Goal: Find contact information: Find contact information

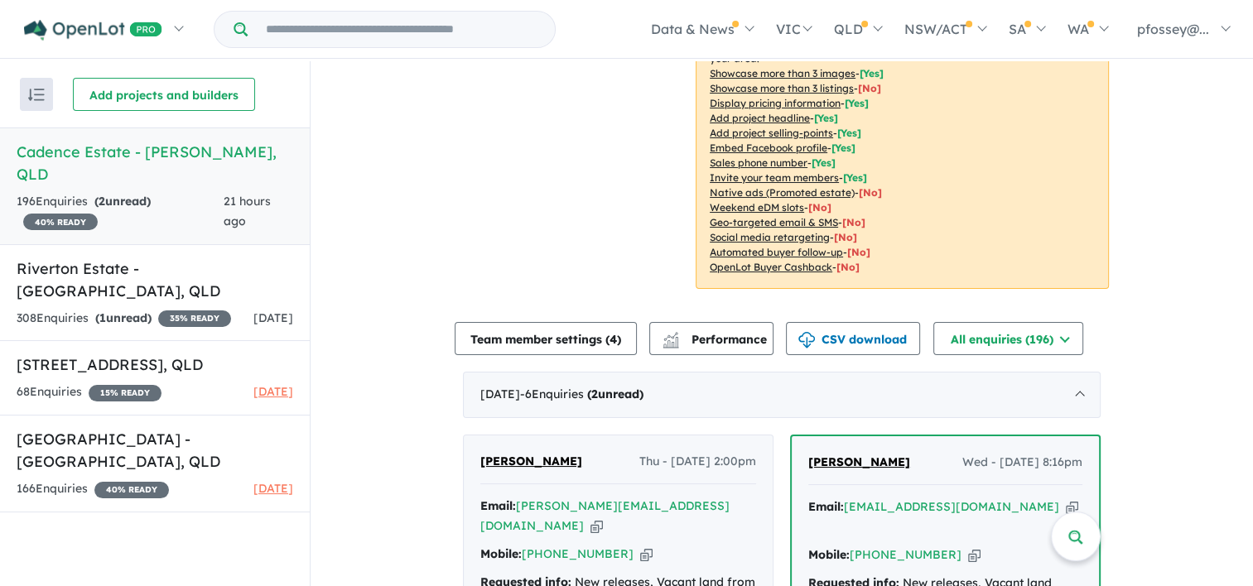
scroll to position [331, 0]
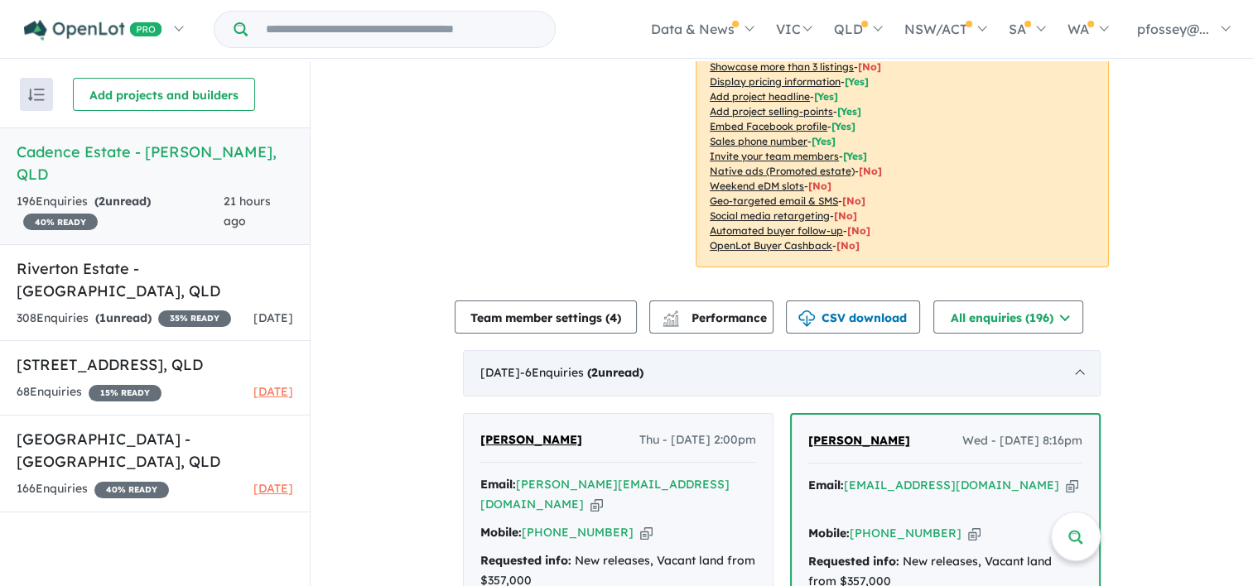
click at [1079, 372] on div "[DATE] - 6 Enquir ies ( 2 unread)" at bounding box center [782, 373] width 638 height 46
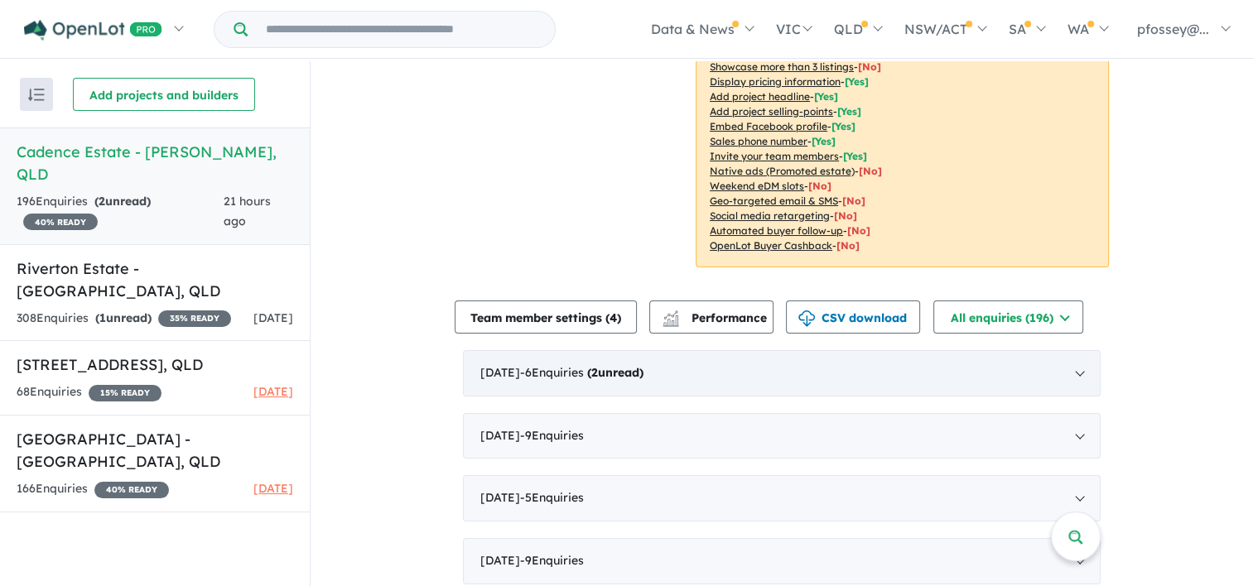
click at [764, 364] on div "[DATE] - 6 Enquir ies ( 2 unread)" at bounding box center [782, 373] width 638 height 46
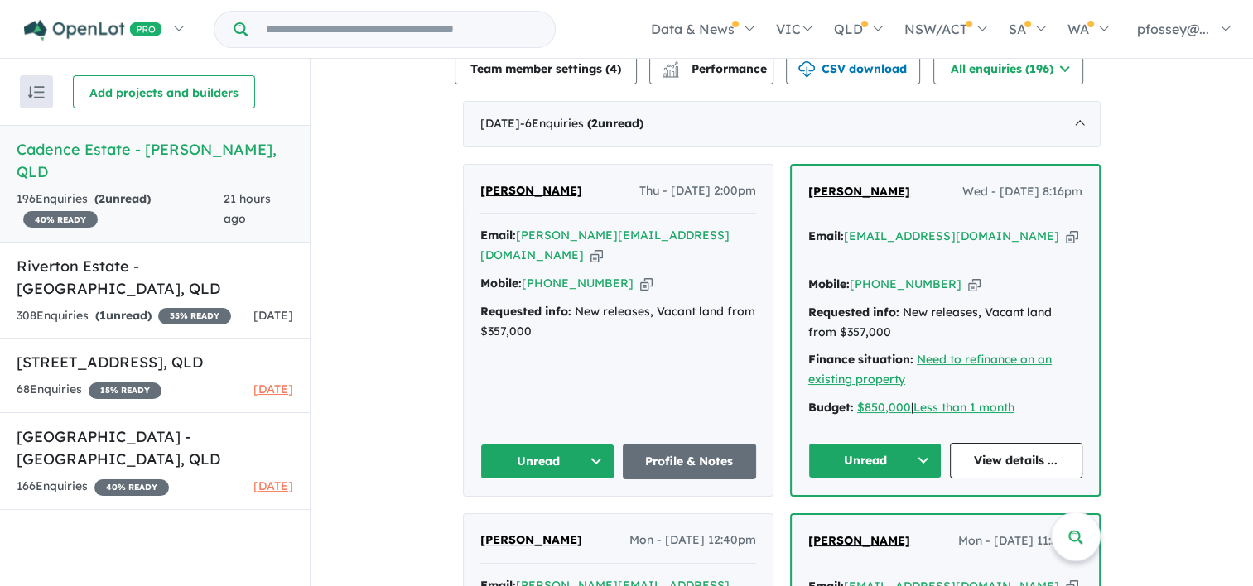
scroll to position [662, 0]
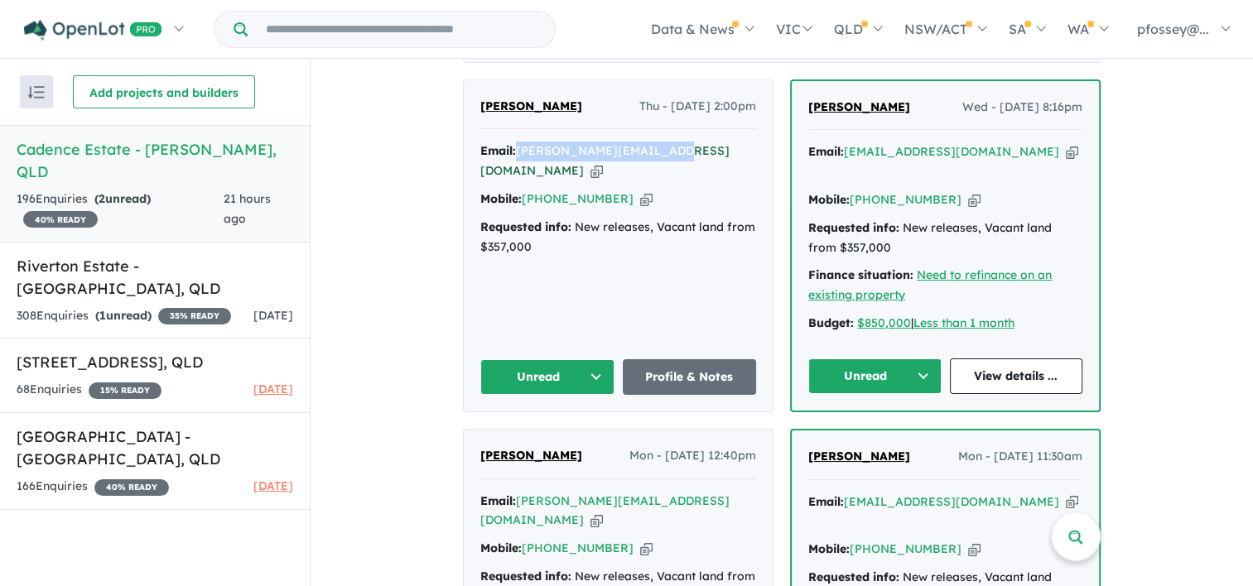
drag, startPoint x: 669, startPoint y: 152, endPoint x: 517, endPoint y: 154, distance: 152.4
click at [517, 154] on div "Email: [PERSON_NAME][EMAIL_ADDRESS][DOMAIN_NAME] Copied!" at bounding box center [618, 162] width 276 height 40
copy a%20Cadence%20Estate%20-%20Ripley"] "[PERSON_NAME][EMAIL_ADDRESS][DOMAIN_NAME]"
drag, startPoint x: 613, startPoint y: 176, endPoint x: 546, endPoint y: 177, distance: 66.2
click at [546, 190] on div "Mobile: [PHONE_NUMBER] Copied!" at bounding box center [618, 200] width 276 height 20
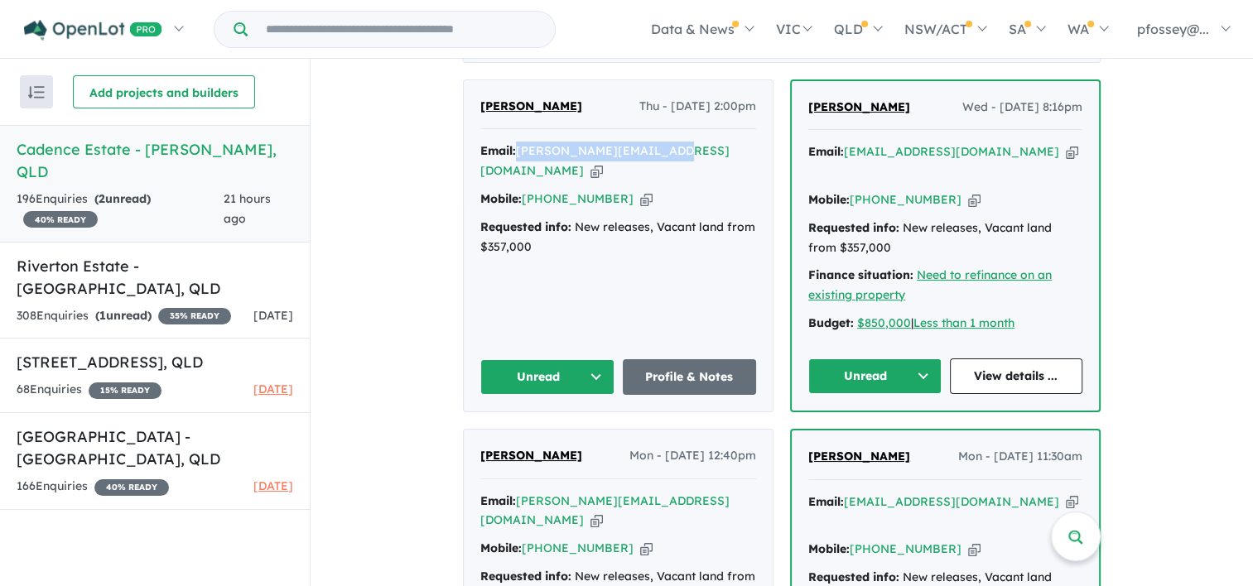
copy link "469 088 118"
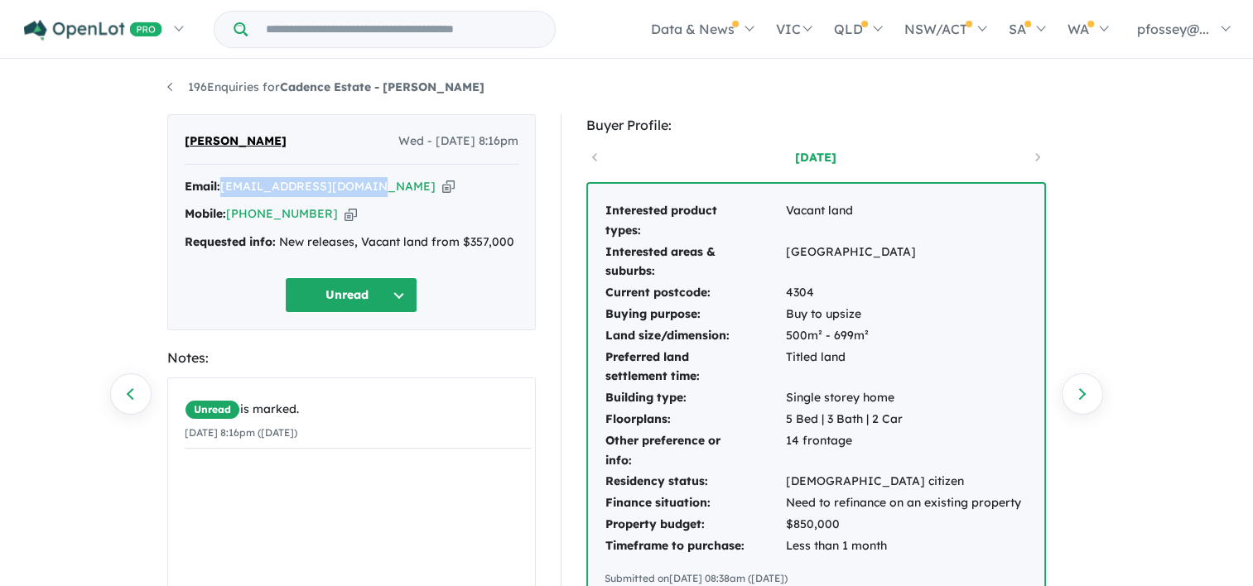
drag, startPoint x: 373, startPoint y: 190, endPoint x: 224, endPoint y: 194, distance: 149.9
click at [224, 194] on div "Email: [EMAIL_ADDRESS][DOMAIN_NAME] Copied!" at bounding box center [352, 187] width 334 height 20
copy a%20Cadence%20Estate%20-%20Ripley"] "[EMAIL_ADDRESS][DOMAIN_NAME]"
drag, startPoint x: 322, startPoint y: 211, endPoint x: 253, endPoint y: 210, distance: 69.6
click at [253, 210] on div "Mobile: [PHONE_NUMBER] Copied!" at bounding box center [352, 215] width 334 height 20
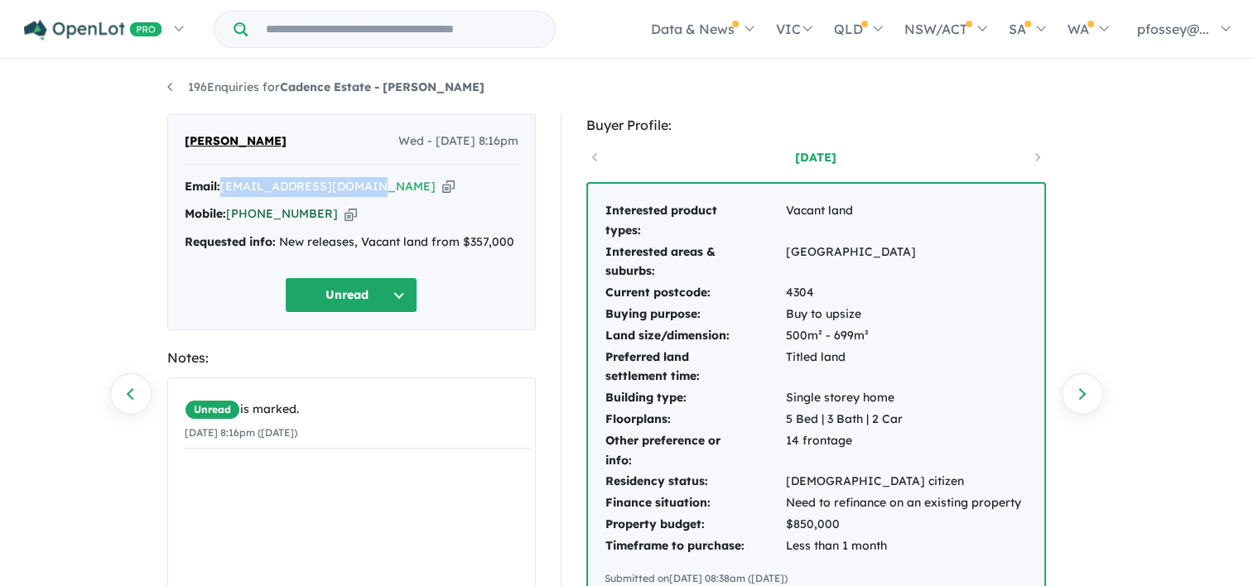
copy link "406 254 440"
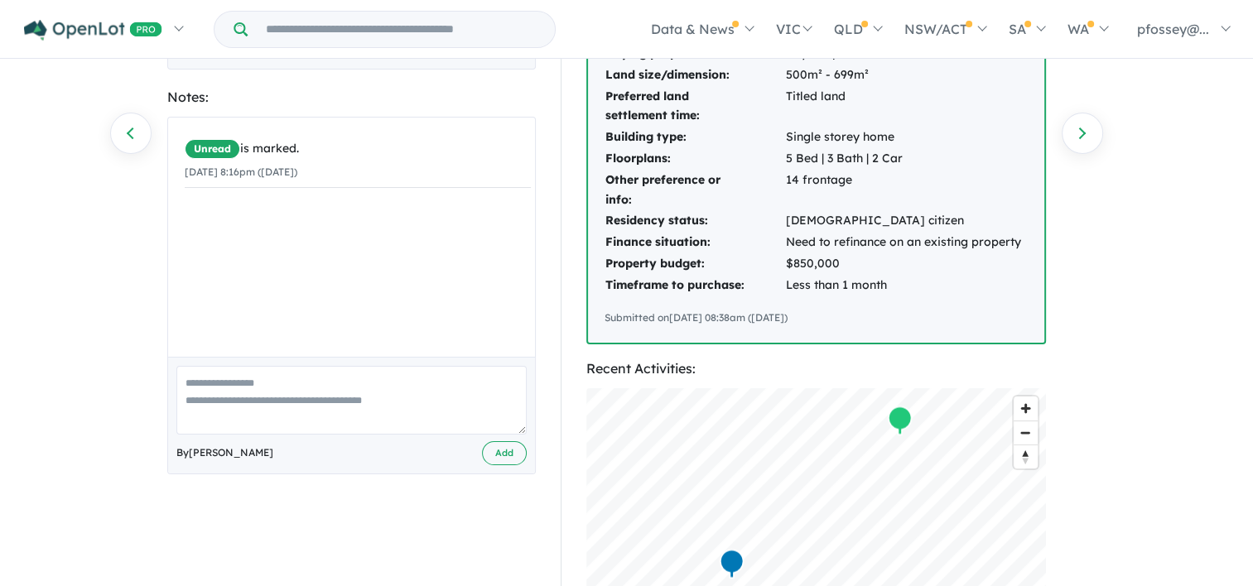
scroll to position [83, 0]
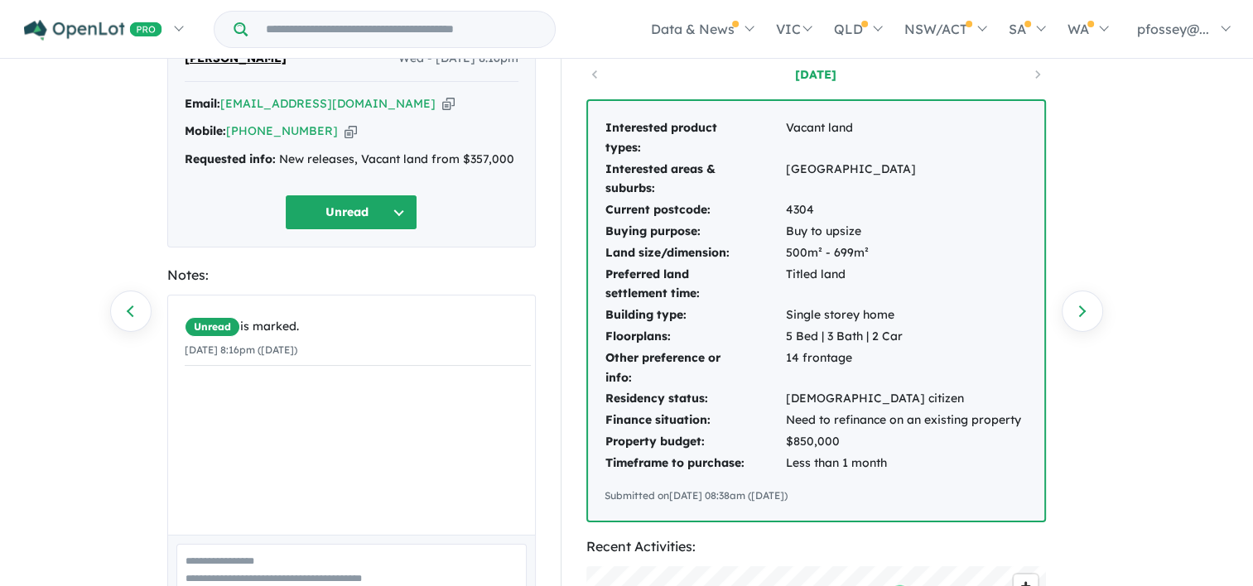
drag, startPoint x: 602, startPoint y: 123, endPoint x: 1032, endPoint y: 390, distance: 506.2
click at [1032, 390] on div "Interested product types: Vacant land Interested areas & suburbs: [GEOGRAPHIC_D…" at bounding box center [816, 311] width 456 height 420
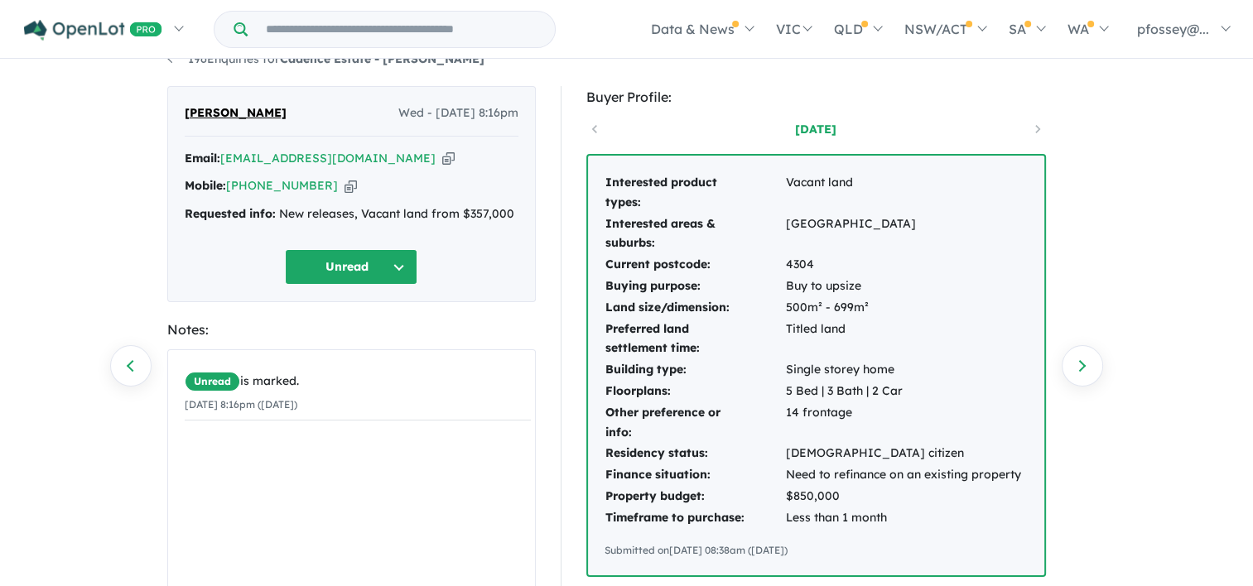
scroll to position [0, 0]
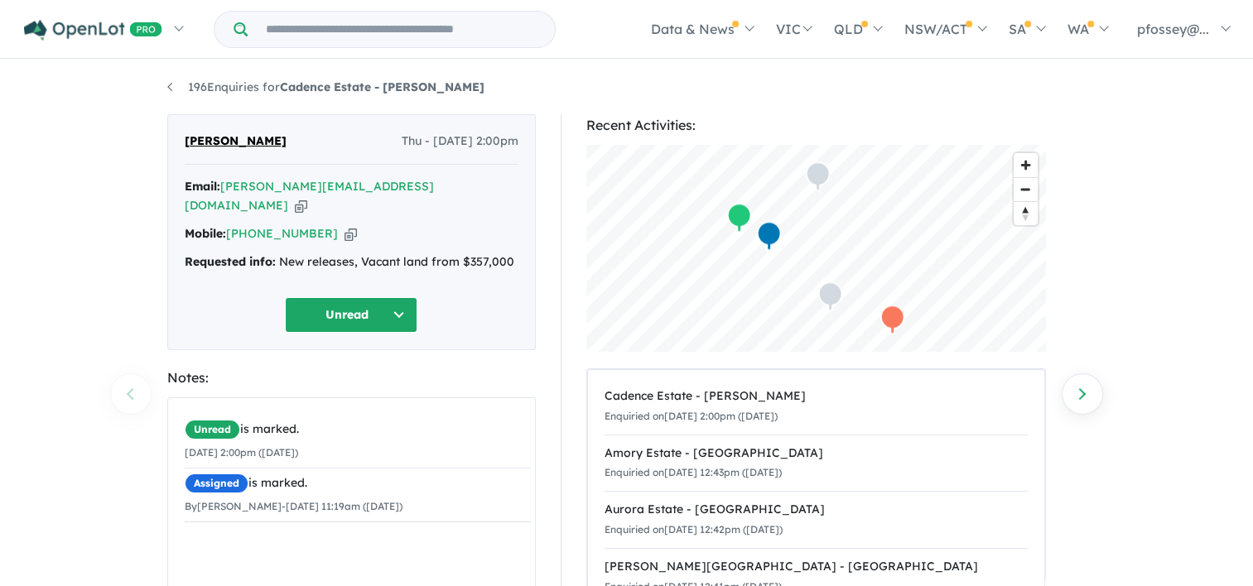
drag, startPoint x: 180, startPoint y: 238, endPoint x: 182, endPoint y: 248, distance: 9.4
click at [182, 248] on div "Rupak Nandi Thu - 11/09/2025, 2:00pm Email: rupak.nandi09@gmail.com Copied! Mob…" at bounding box center [351, 232] width 368 height 236
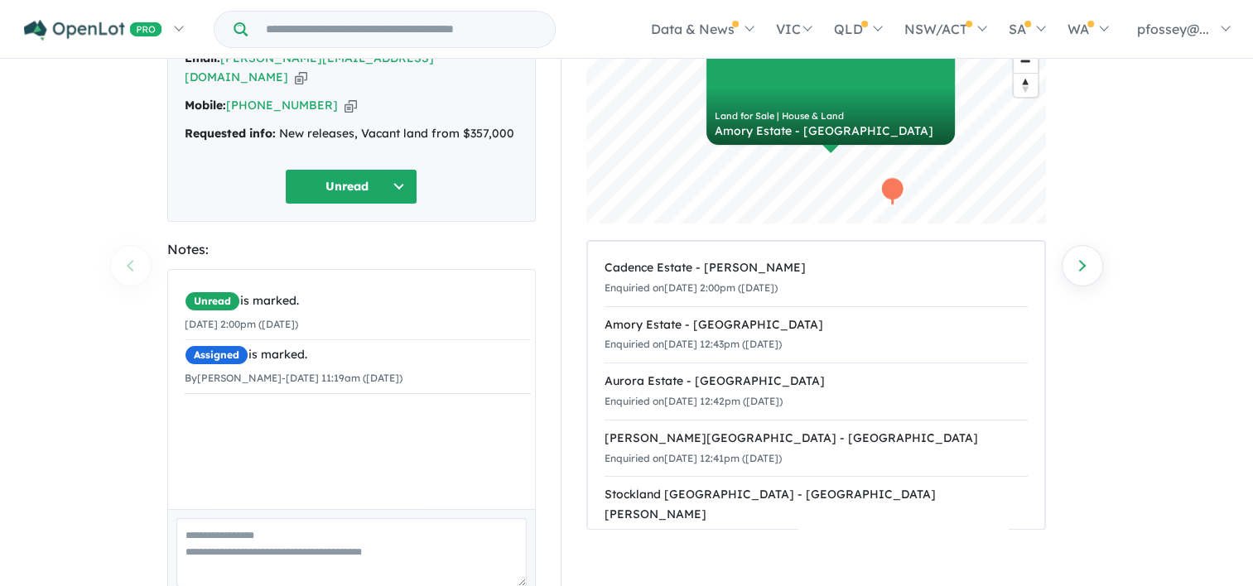
scroll to position [166, 0]
